Goal: Information Seeking & Learning: Find specific fact

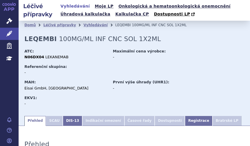
scroll to position [413, 0]
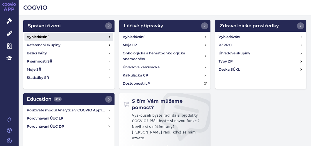
click at [51, 36] on link "Vyhledávání" at bounding box center [68, 37] width 89 height 8
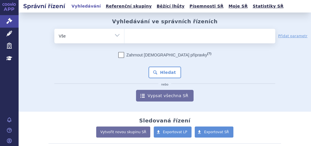
click at [155, 36] on ul at bounding box center [200, 35] width 151 height 12
click at [125, 36] on select at bounding box center [124, 36] width 0 height 15
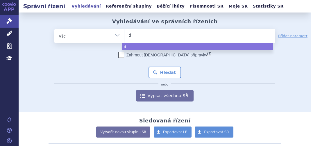
type input "du"
type input "duv"
type input "duvy"
type input "duvyza"
type input "duvyzat"
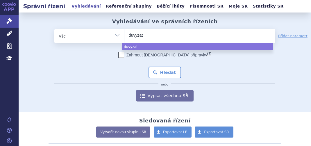
select select "duvyzat"
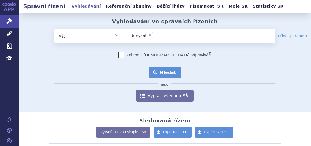
click at [169, 71] on button "Hledat" at bounding box center [165, 73] width 33 height 12
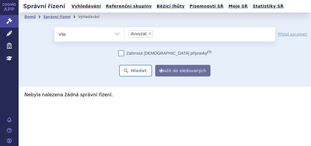
click at [148, 33] on span "×" at bounding box center [149, 33] width 3 height 3
click at [125, 33] on select "duvyzat" at bounding box center [124, 34] width 0 height 15
select select
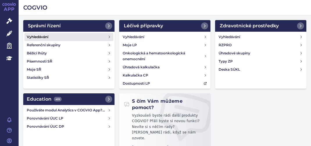
click at [47, 35] on h4 "Vyhledávání" at bounding box center [38, 37] width 22 height 6
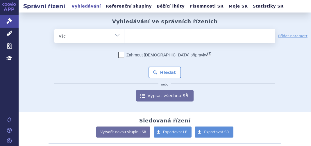
click at [145, 36] on ul at bounding box center [200, 35] width 151 height 12
click at [125, 36] on select at bounding box center [124, 36] width 0 height 15
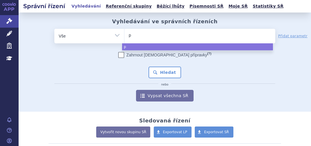
type input "pr"
type input "pra"
type input "pral"
type input "pralu"
type input "pralue"
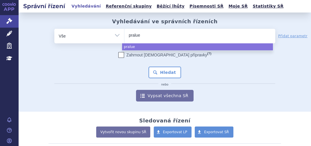
type input "praluen"
type input "praluent"
select select "praluent"
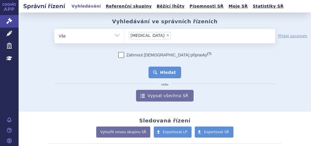
click at [169, 73] on button "Hledat" at bounding box center [165, 73] width 33 height 12
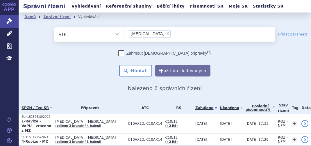
click at [147, 31] on li "× praluent" at bounding box center [150, 33] width 42 height 7
click at [125, 31] on select "praluent" at bounding box center [124, 34] width 0 height 15
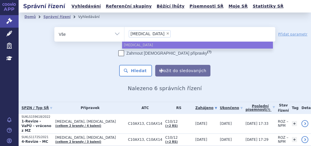
click at [166, 32] on span "×" at bounding box center [167, 33] width 3 height 3
click at [125, 32] on select "praluent" at bounding box center [124, 34] width 0 height 15
select select
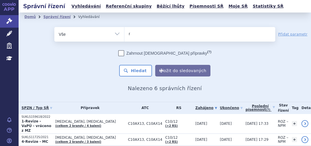
type input "re"
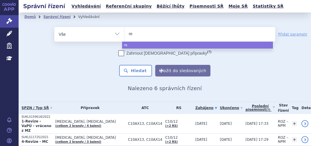
type input "rep"
type input "repa"
type input "repat"
type input "repath"
type input "[MEDICAL_DATA]"
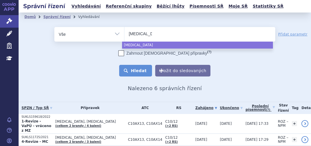
select select "[MEDICAL_DATA]"
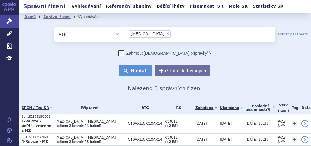
click at [148, 66] on button "Hledat" at bounding box center [135, 71] width 33 height 12
